Goal: Navigation & Orientation: Find specific page/section

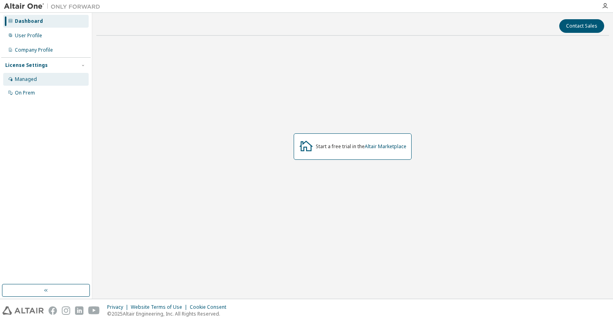
click at [27, 77] on div "Managed" at bounding box center [26, 79] width 22 height 6
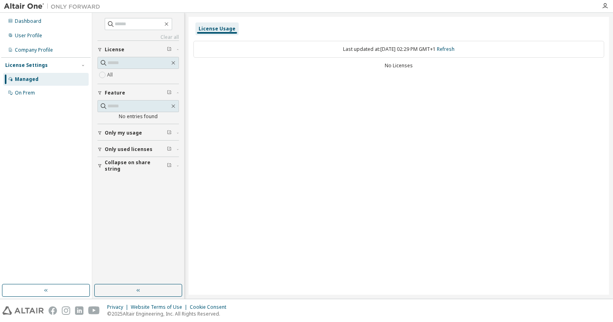
click at [120, 133] on span "Only my usage" at bounding box center [123, 133] width 37 height 6
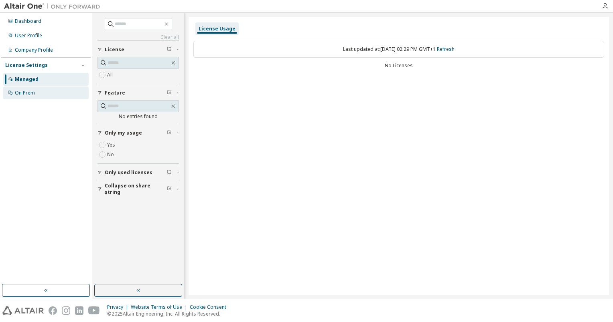
click at [24, 96] on div "On Prem" at bounding box center [25, 93] width 20 height 6
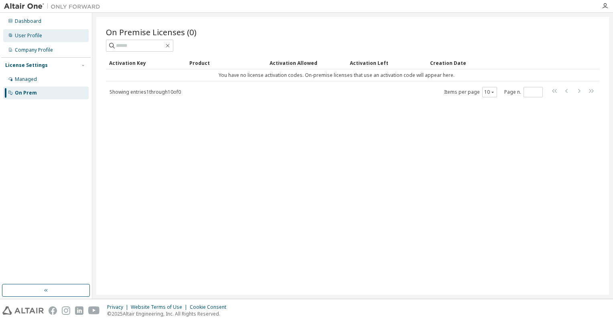
click at [45, 34] on div "User Profile" at bounding box center [45, 35] width 85 height 13
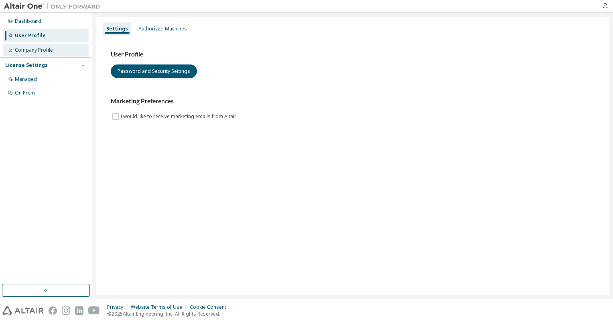
click at [35, 47] on div "Company Profile" at bounding box center [45, 50] width 85 height 13
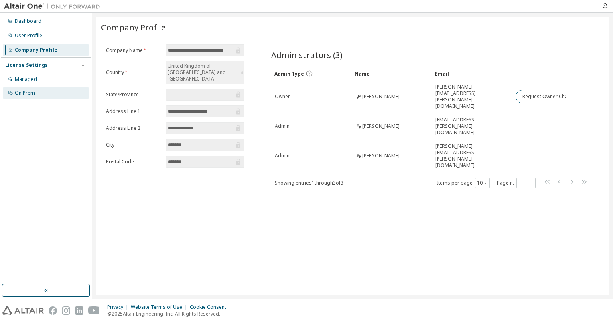
click at [28, 93] on div "On Prem" at bounding box center [25, 93] width 20 height 6
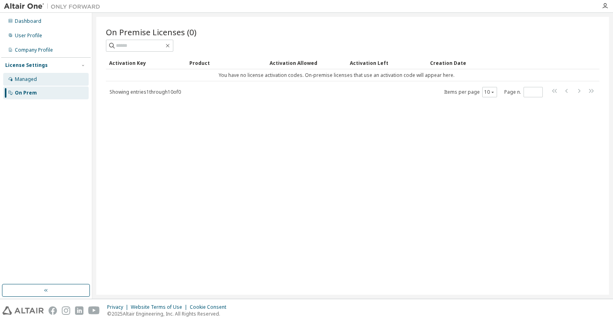
click at [28, 78] on div "Managed" at bounding box center [26, 79] width 22 height 6
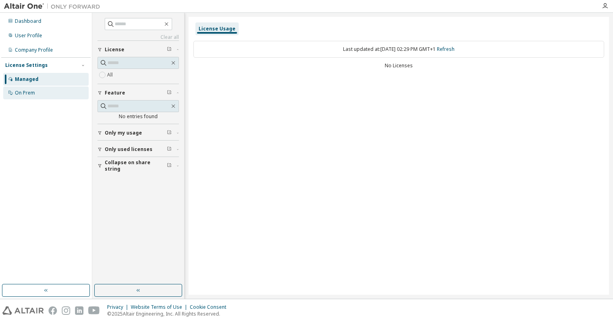
click at [22, 95] on div "On Prem" at bounding box center [25, 93] width 20 height 6
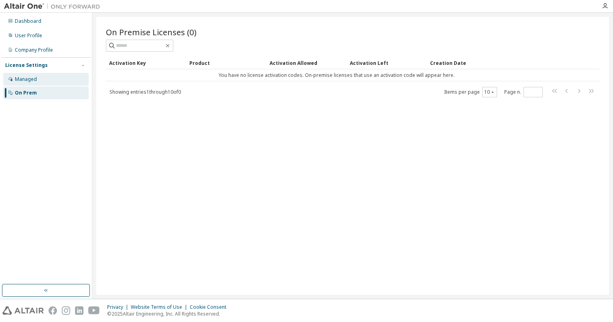
click at [38, 85] on div "Managed" at bounding box center [45, 79] width 85 height 13
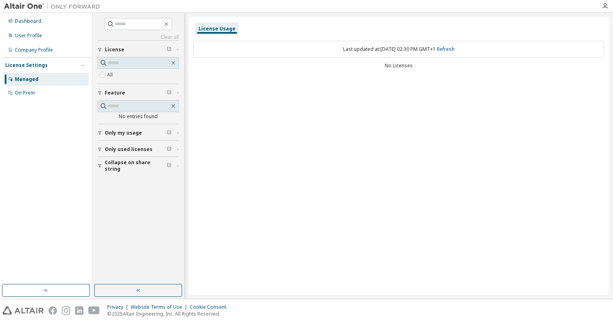
click at [120, 134] on span "Only my usage" at bounding box center [123, 133] width 37 height 6
click at [29, 66] on div "License Settings" at bounding box center [26, 65] width 43 height 6
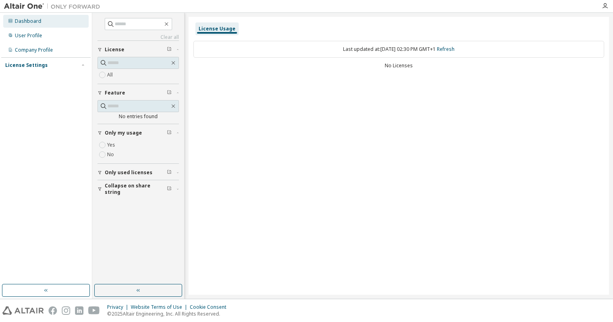
click at [26, 25] on div "Dashboard" at bounding box center [45, 21] width 85 height 13
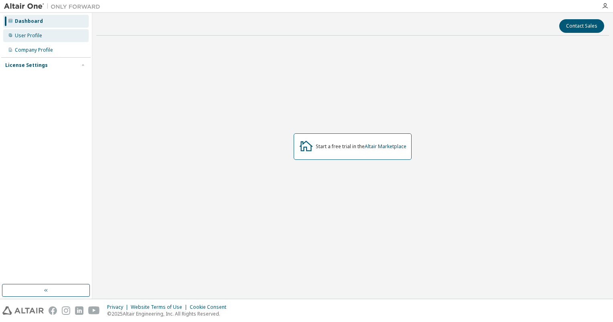
click at [26, 37] on div "User Profile" at bounding box center [28, 35] width 27 height 6
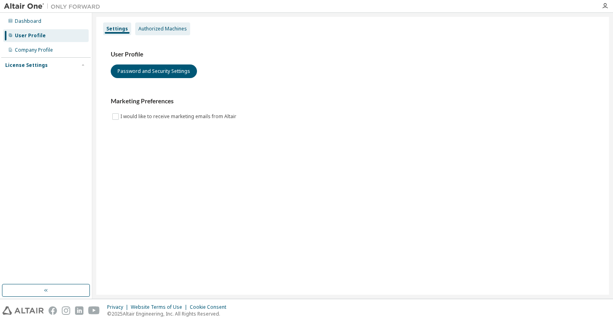
click at [172, 28] on div "Authorized Machines" at bounding box center [162, 29] width 49 height 6
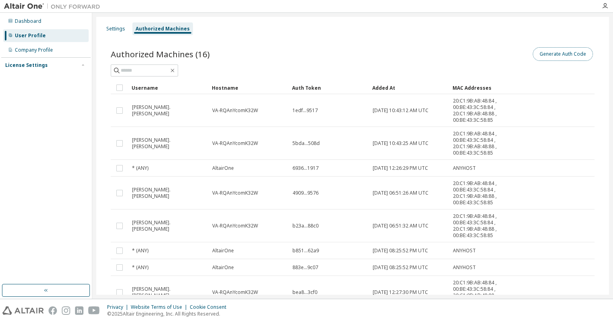
click at [557, 53] on button "Generate Auth Code" at bounding box center [562, 54] width 60 height 14
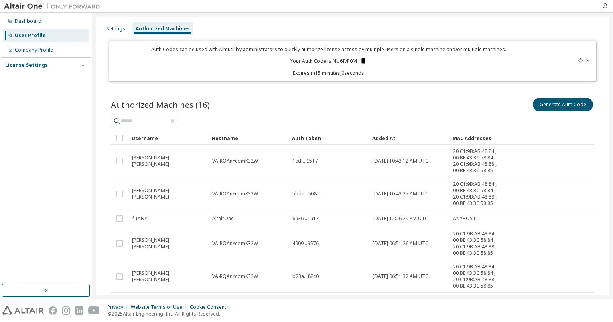
click at [359, 63] on icon at bounding box center [362, 61] width 7 height 7
